Goal: Check status

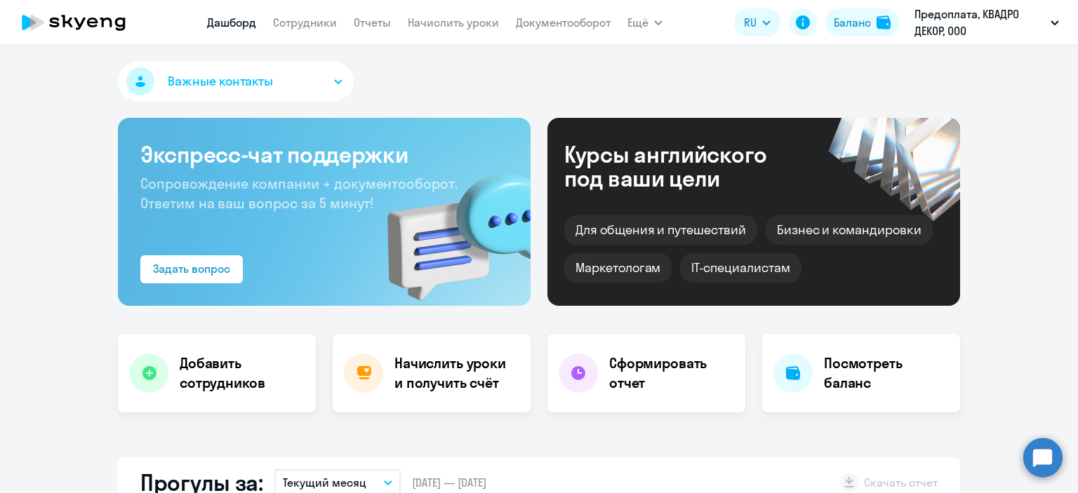
select select "30"
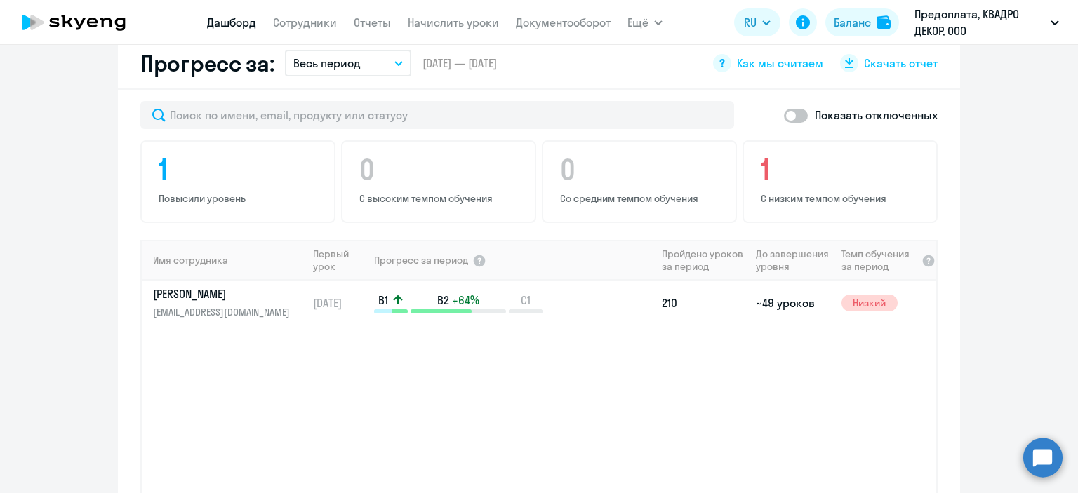
scroll to position [842, 0]
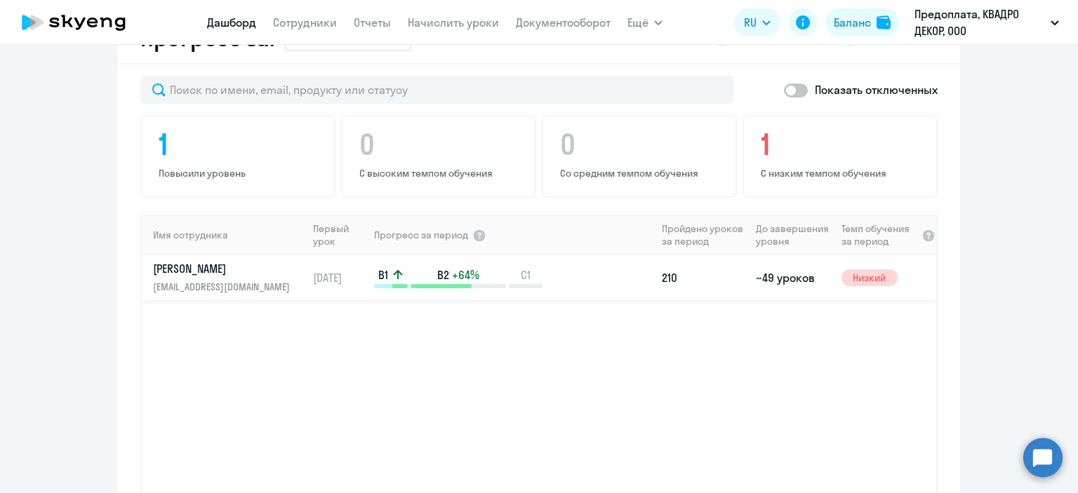
click at [792, 263] on td "~49 уроков" at bounding box center [792, 278] width 85 height 45
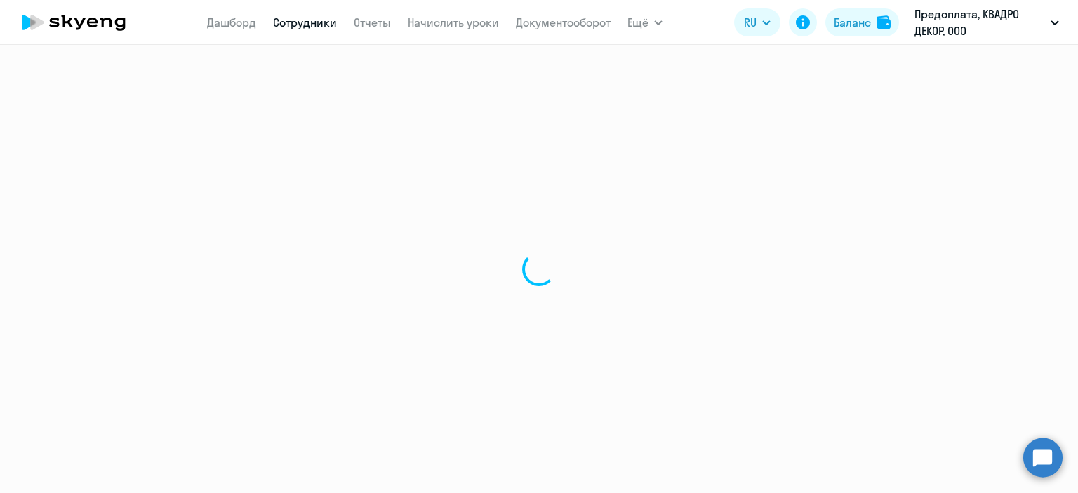
select select "english"
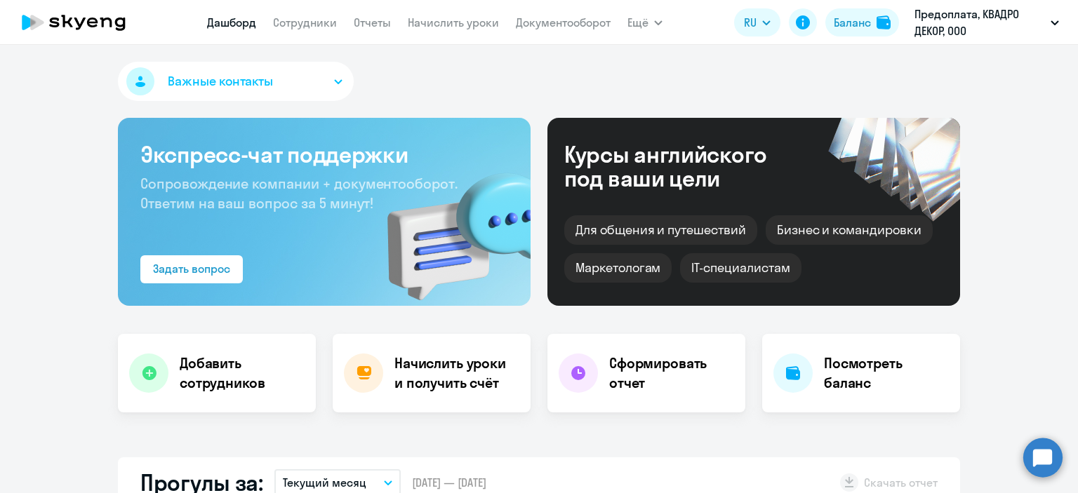
select select "30"
